Goal: Task Accomplishment & Management: Use online tool/utility

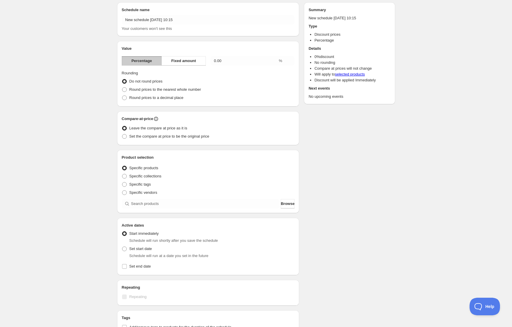
scroll to position [18, 0]
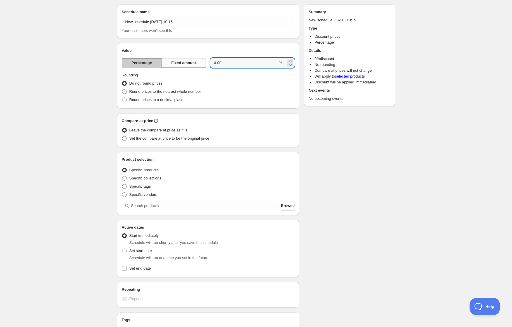
drag, startPoint x: 225, startPoint y: 63, endPoint x: 198, endPoint y: 62, distance: 27.2
click at [198, 62] on div "Percentage Fixed amount 0.00 %" at bounding box center [208, 62] width 173 height 9
type input "10"
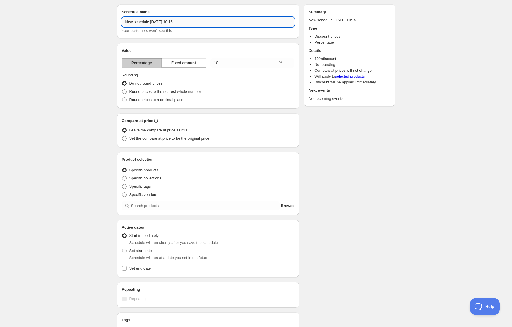
click at [201, 20] on input "New schedule [DATE] 10:15" at bounding box center [208, 21] width 173 height 9
drag, startPoint x: 200, startPoint y: 20, endPoint x: 71, endPoint y: 21, distance: 129.6
click at [71, 21] on div "New schedule [DATE] 10:15. This page is ready New schedule [DATE] 10:15 Duplica…" at bounding box center [256, 198] width 512 height 433
type input "Spanish Masters Price Decrease $10"
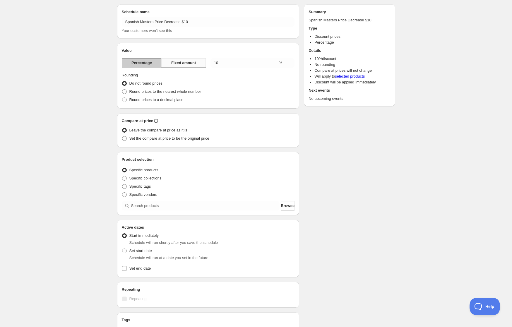
click at [194, 61] on span "Fixed amount" at bounding box center [183, 63] width 25 height 6
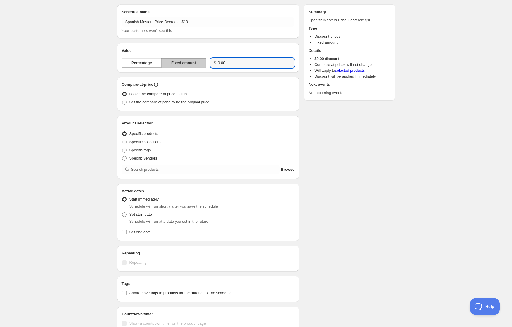
drag, startPoint x: 227, startPoint y: 63, endPoint x: 173, endPoint y: 65, distance: 54.5
click at [173, 65] on div "Percentage Fixed amount $ 0.00" at bounding box center [208, 62] width 173 height 9
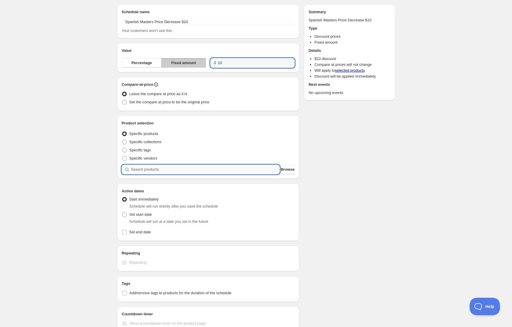
type input "10.00"
click at [243, 169] on input "search" at bounding box center [205, 169] width 149 height 9
type input "s"
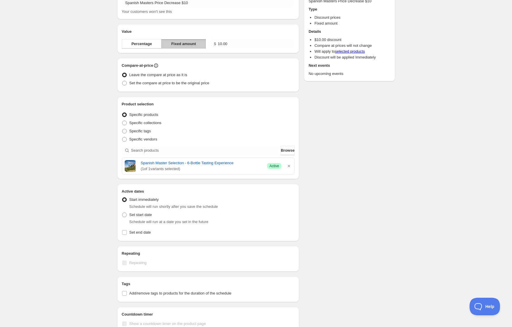
scroll to position [47, 0]
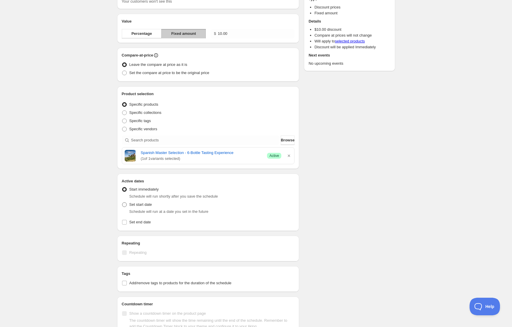
click at [124, 204] on span at bounding box center [124, 204] width 5 height 5
click at [122, 202] on input "Set start date" at bounding box center [122, 202] width 0 height 0
radio input "true"
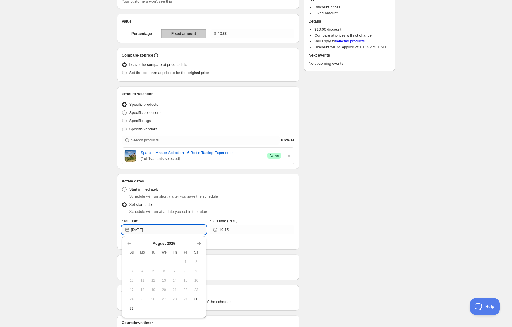
click at [162, 227] on input "[DATE]" at bounding box center [168, 229] width 75 height 9
click at [198, 244] on icon "Show next month, September 2025" at bounding box center [199, 244] width 6 height 6
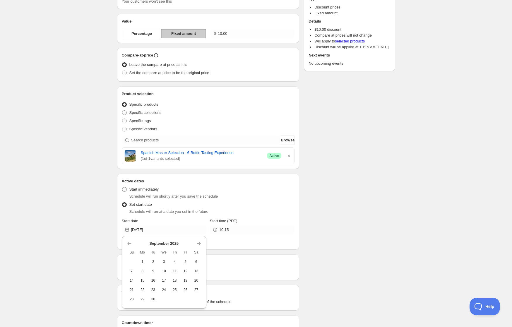
click at [156, 260] on span "2" at bounding box center [153, 261] width 6 height 5
type input "[DATE]"
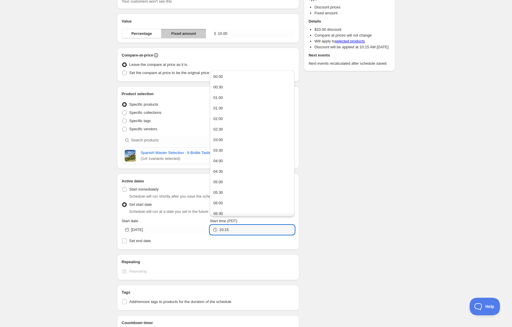
drag, startPoint x: 230, startPoint y: 228, endPoint x: 198, endPoint y: 235, distance: 32.0
click at [198, 234] on div "Start date [DATE] Start time (PDT) 10:15" at bounding box center [208, 226] width 173 height 16
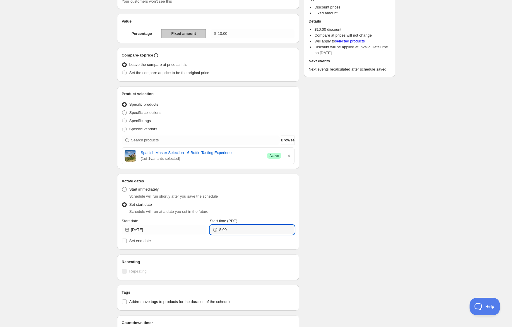
type input "08:00"
drag, startPoint x: 318, startPoint y: 188, endPoint x: 316, endPoint y: 193, distance: 4.7
click at [319, 188] on div "Schedule name Spanish Masters Price Decrease $10 Your customers won't see this …" at bounding box center [253, 173] width 283 height 406
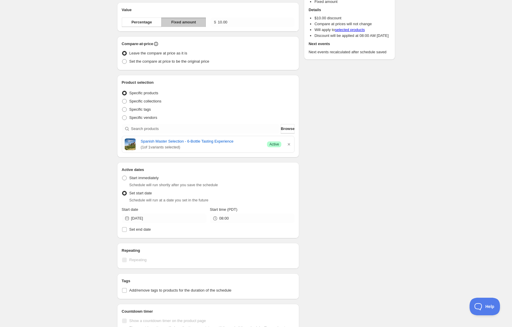
scroll to position [0, 0]
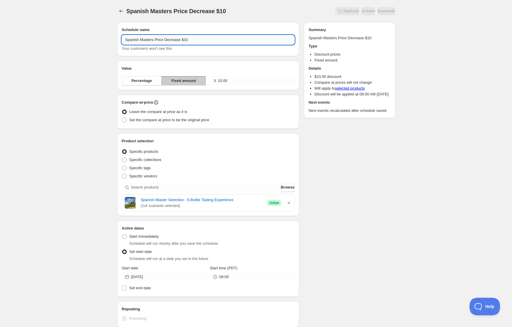
click at [125, 39] on input "Spanish Masters Price Decrease $10" at bounding box center [208, 39] width 173 height 9
type input "[DATE] Spanish Masters Price Decrease $10"
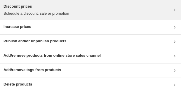
click at [75, 14] on div "Discount prices Schedule a discount, sale or promotion" at bounding box center [91, 10] width 174 height 13
